Goal: Task Accomplishment & Management: Use online tool/utility

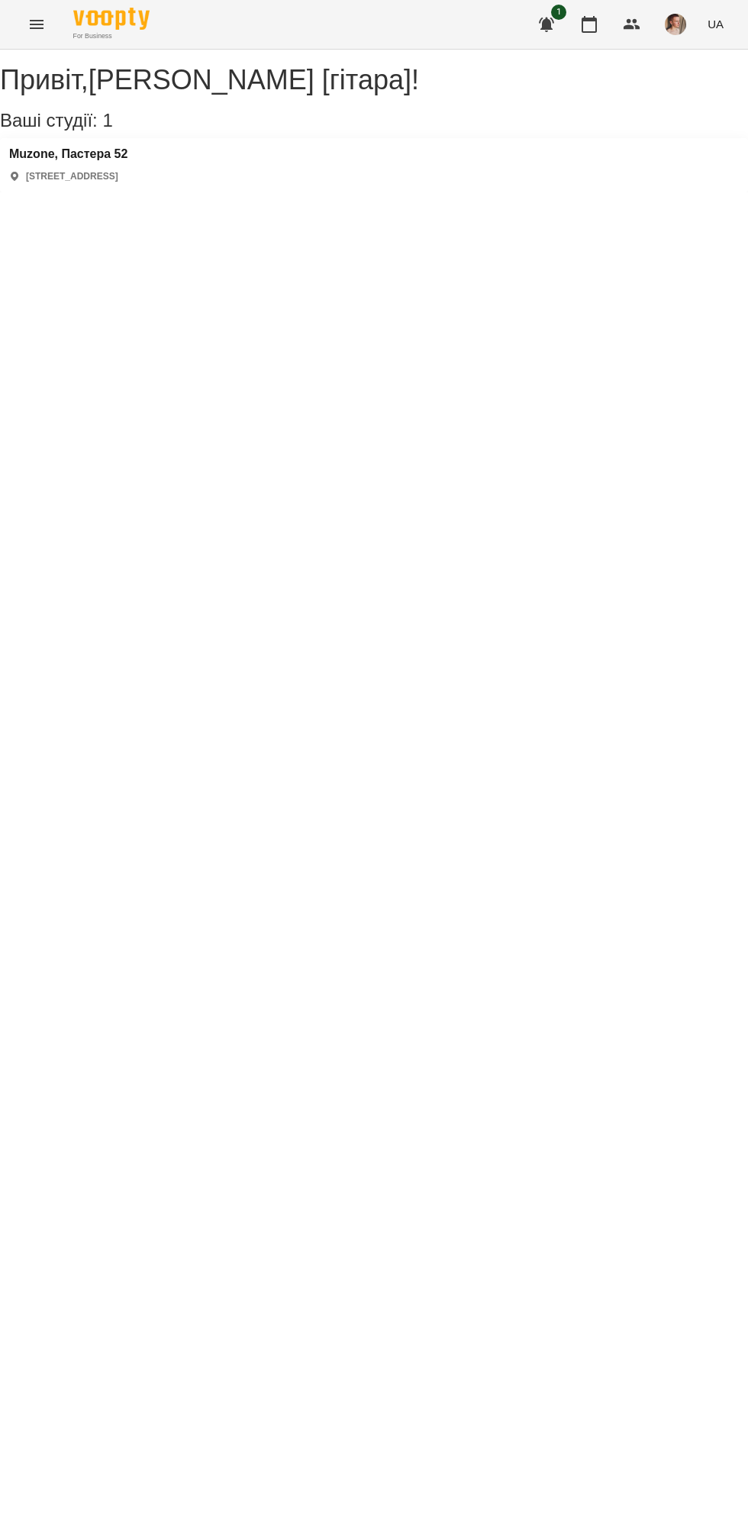
click at [133, 130] on div "Ваші студії: 1" at bounding box center [374, 121] width 748 height 20
click at [165, 192] on div "Muzone, Пастера 52 [STREET_ADDRESS]" at bounding box center [374, 165] width 748 height 54
click at [84, 161] on h3 "Muzone, Пастера 52" at bounding box center [68, 154] width 118 height 14
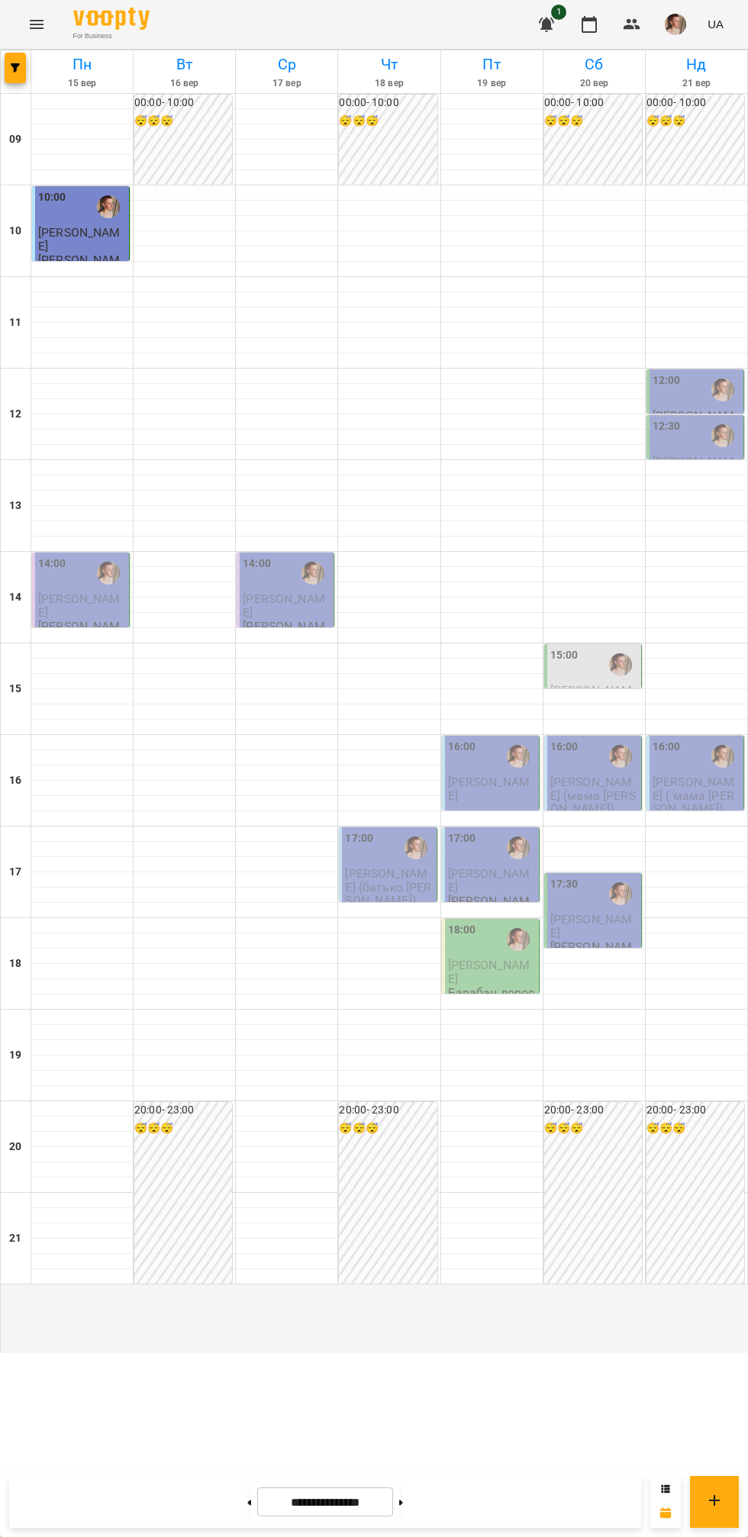
click at [61, 591] on div "14:00" at bounding box center [52, 573] width 28 height 35
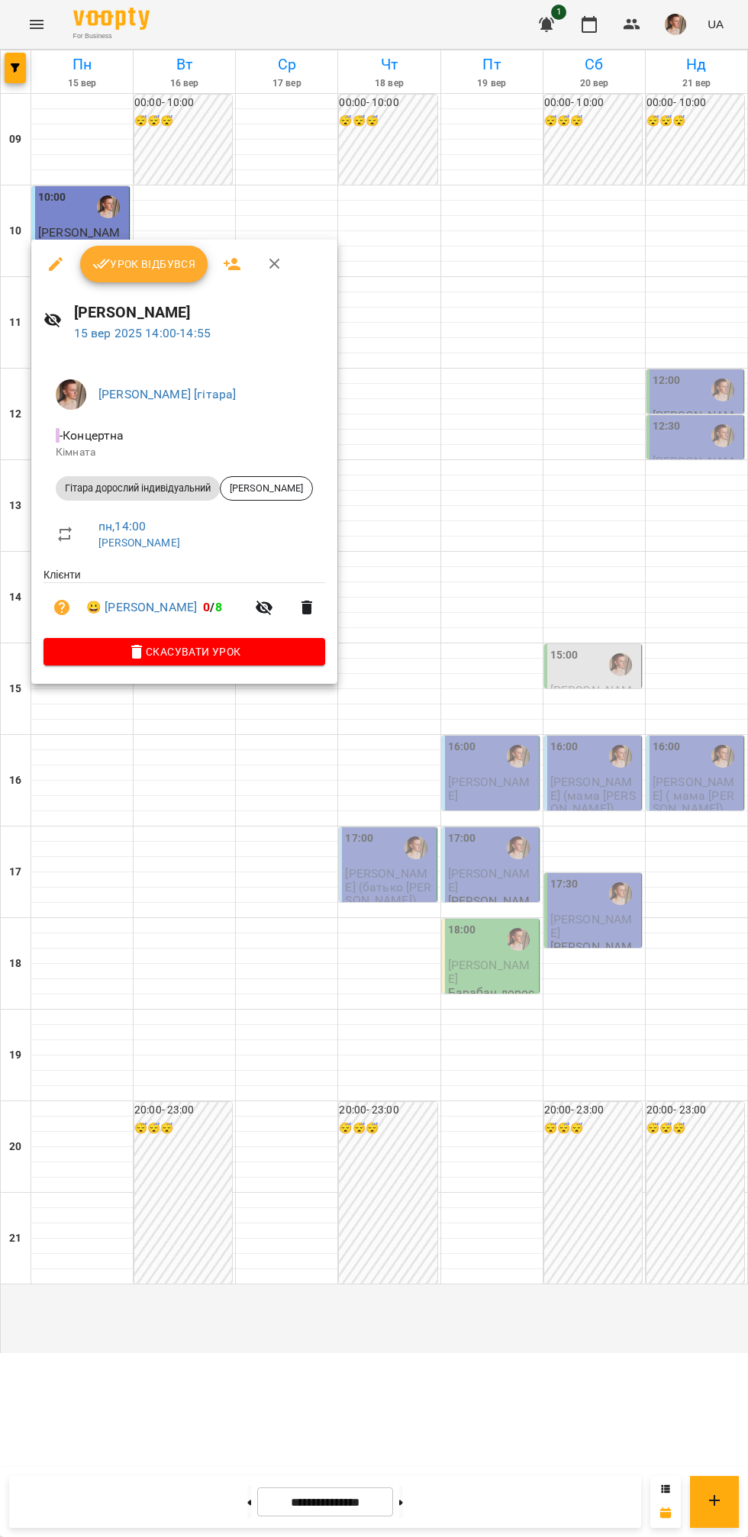
click at [134, 268] on span "Урок відбувся" at bounding box center [144, 264] width 104 height 18
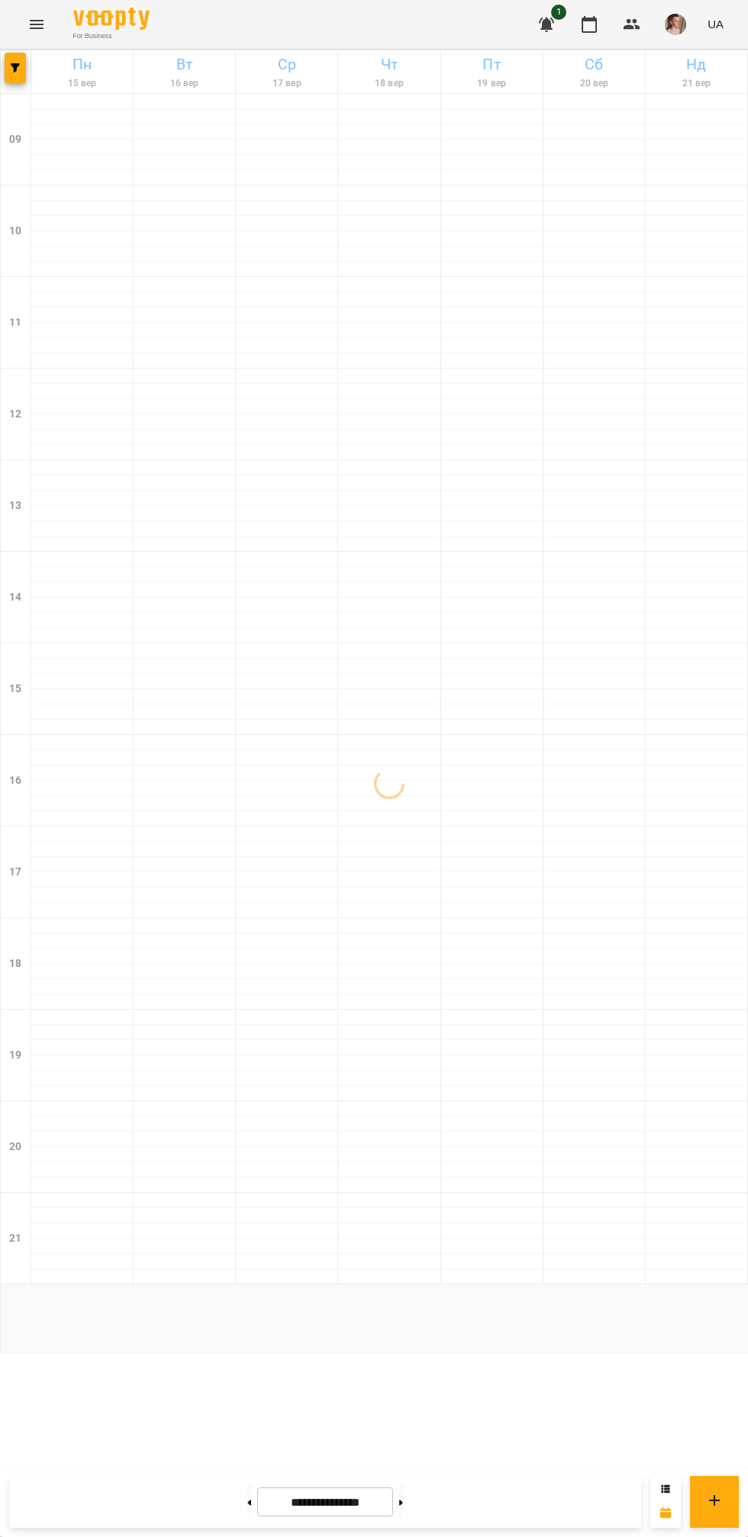
click at [672, 24] on img "button" at bounding box center [675, 24] width 21 height 21
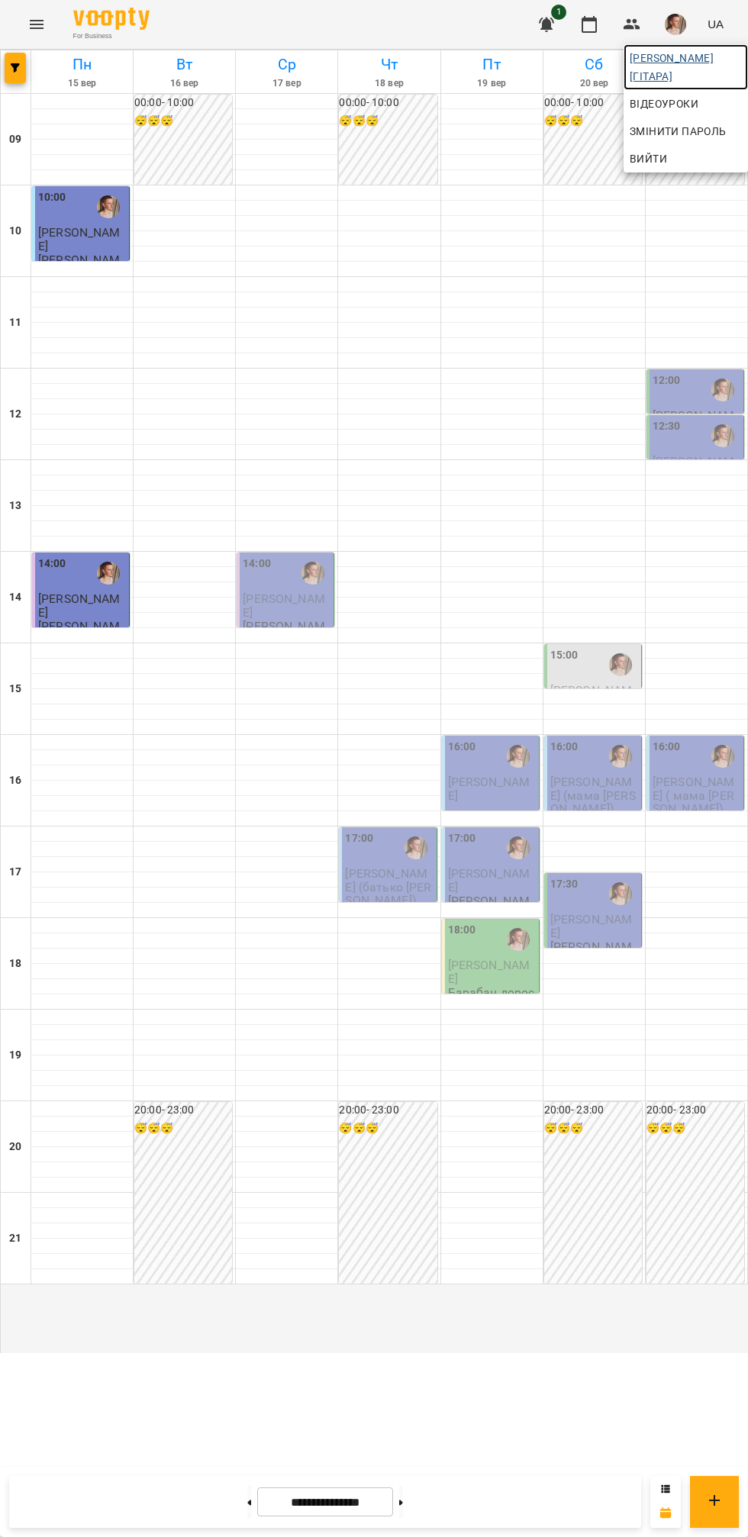
click at [685, 66] on span "[PERSON_NAME] [гітара]" at bounding box center [686, 67] width 112 height 37
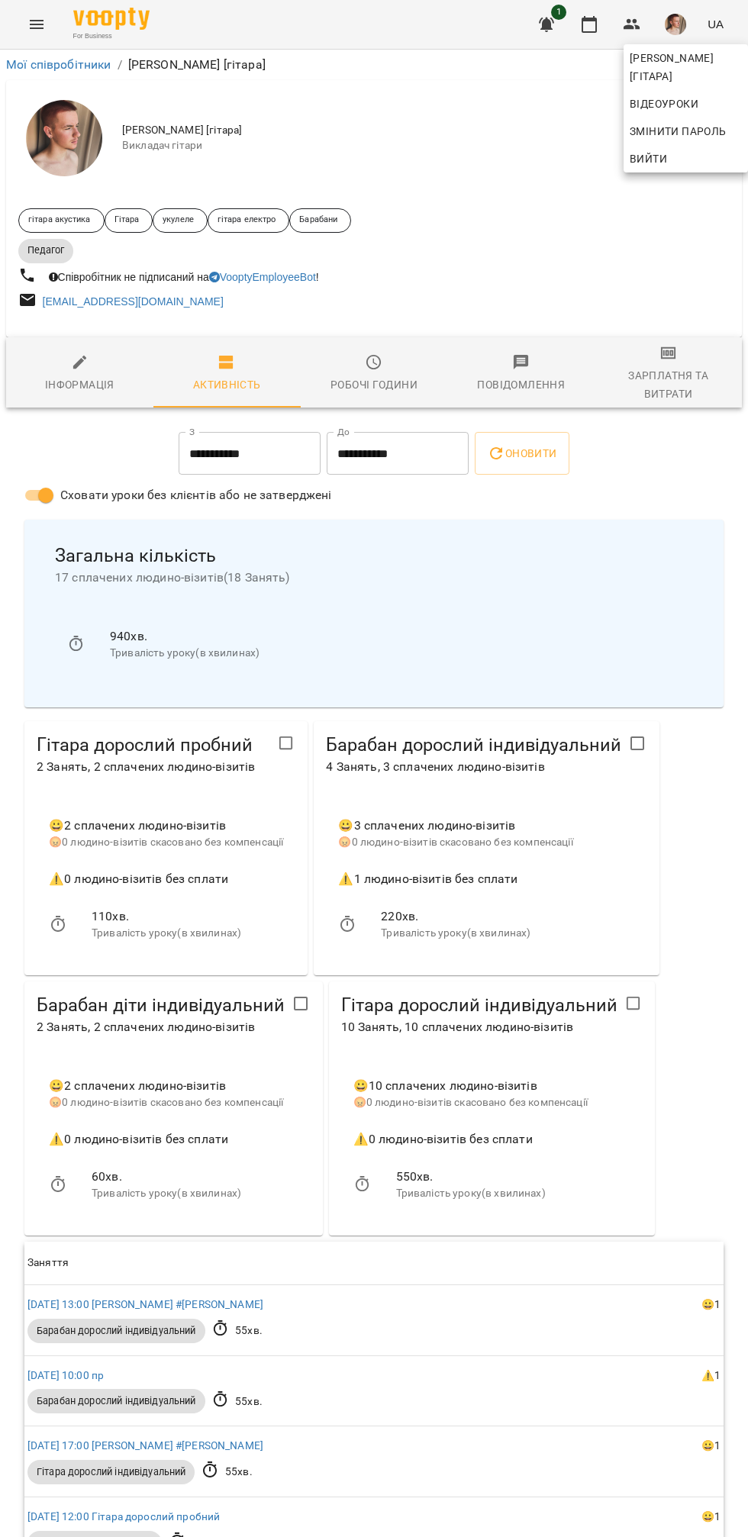
click at [663, 387] on div at bounding box center [374, 768] width 748 height 1537
click at [678, 376] on div "Зарплатня та Витрати" at bounding box center [668, 384] width 129 height 37
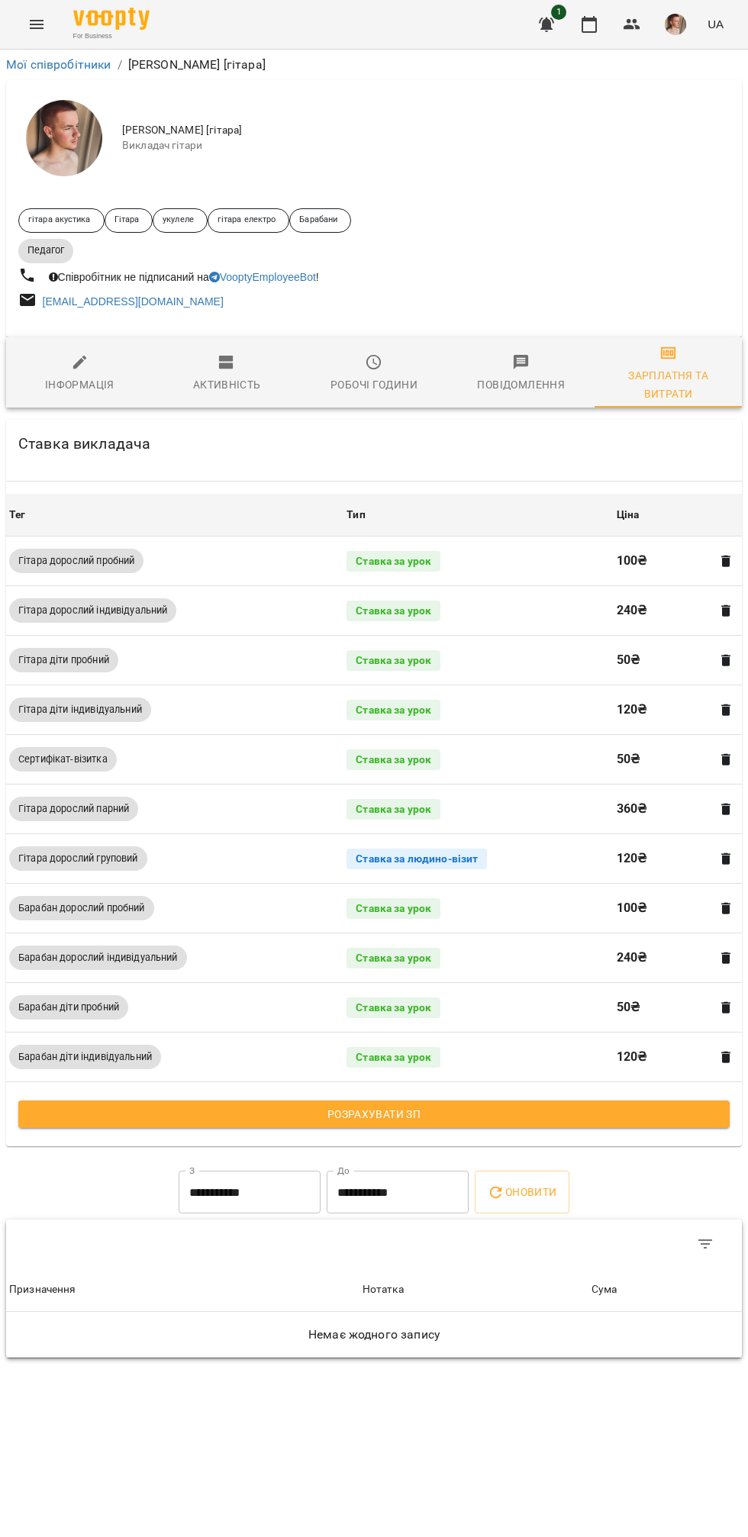
click at [466, 1122] on span "Розрахувати ЗП" at bounding box center [374, 1114] width 687 height 18
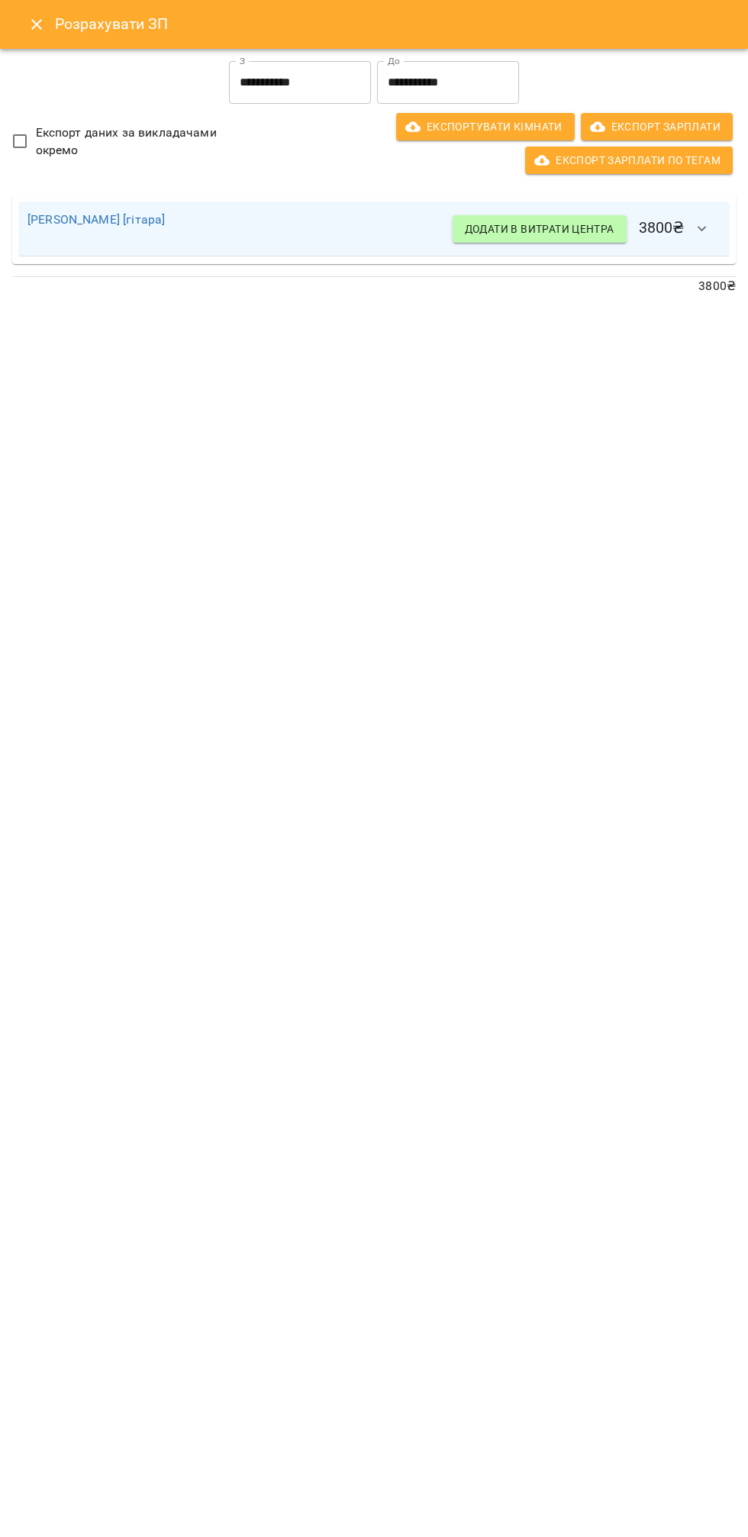
click at [451, 82] on input "**********" at bounding box center [448, 82] width 142 height 43
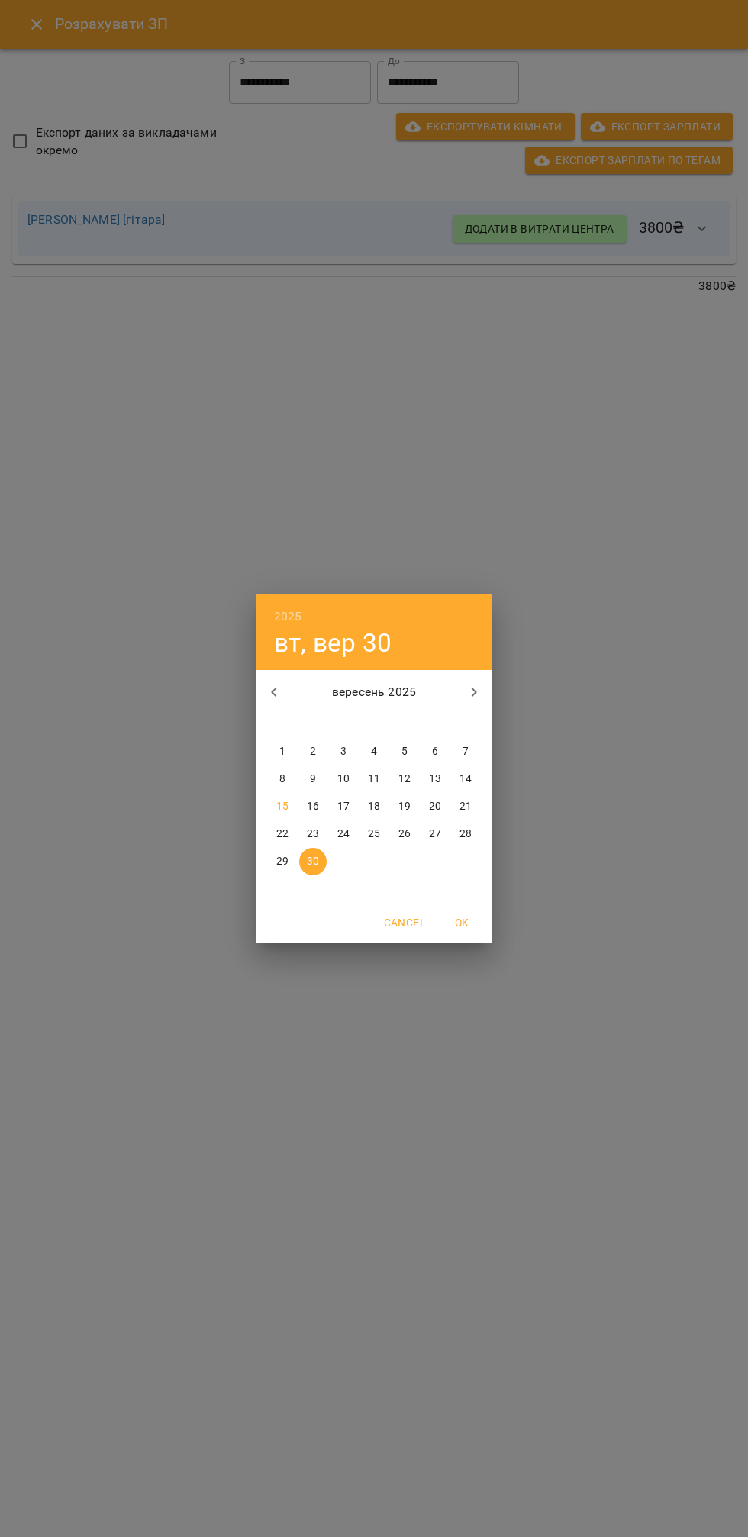
click at [280, 809] on p "15" at bounding box center [282, 806] width 12 height 15
type input "**********"
